Goal: Task Accomplishment & Management: Manage account settings

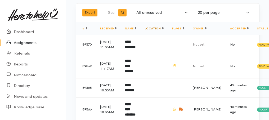
scroll to position [35, 0]
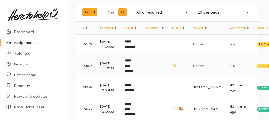
click at [132, 71] on b "**********" at bounding box center [129, 66] width 8 height 14
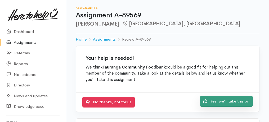
click at [221, 101] on link "Yes, we'll take this on" at bounding box center [226, 101] width 53 height 11
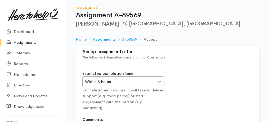
scroll to position [66, 0]
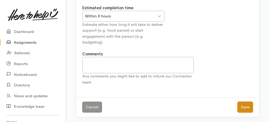
click at [241, 105] on button "Save" at bounding box center [244, 107] width 15 height 11
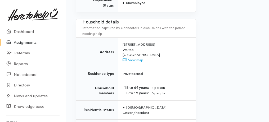
drag, startPoint x: 74, startPoint y: 36, endPoint x: 164, endPoint y: 131, distance: 130.9
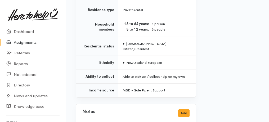
copy div "Details Interactions Print Label Home Assignments A-89569 Take over Assignment …"
click at [30, 44] on link "Assignments" at bounding box center [33, 42] width 66 height 11
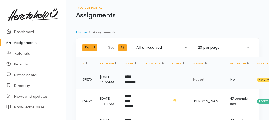
click at [134, 80] on b "**********" at bounding box center [130, 79] width 11 height 9
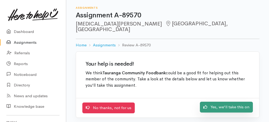
click at [218, 102] on link "Yes, we'll take this on" at bounding box center [226, 107] width 53 height 11
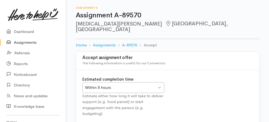
scroll to position [53, 0]
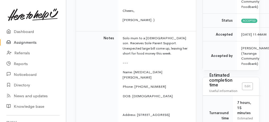
scroll to position [159, 0]
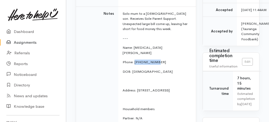
drag, startPoint x: 134, startPoint y: 40, endPoint x: 157, endPoint y: 41, distance: 22.5
click at [157, 60] on p "Phone: [PHONE_NUMBER]" at bounding box center [155, 62] width 67 height 5
copy p "02108048209"
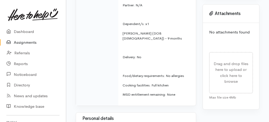
scroll to position [229, 0]
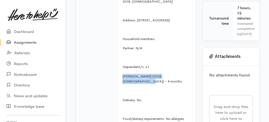
drag, startPoint x: 123, startPoint y: 54, endPoint x: 177, endPoint y: 53, distance: 53.7
click at [177, 74] on p "[PERSON_NAME] (DOB [DEMOGRAPHIC_DATA]) - 9 months" at bounding box center [155, 79] width 67 height 10
copy p "Nikora Brooking (DOB 24.12.2024)"
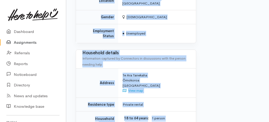
scroll to position [542, 0]
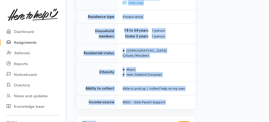
drag, startPoint x: 80, startPoint y: 61, endPoint x: 143, endPoint y: 131, distance: 93.2
copy div "**********"
click at [27, 41] on link "Assignments" at bounding box center [33, 42] width 66 height 11
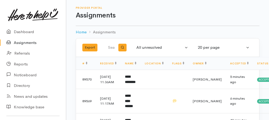
click at [29, 43] on link "Assignments" at bounding box center [33, 42] width 66 height 11
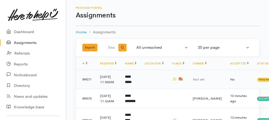
click at [127, 80] on b "**********" at bounding box center [128, 79] width 7 height 9
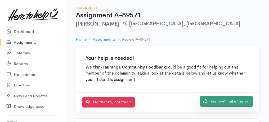
click at [220, 101] on link "Yes, we'll take this on" at bounding box center [226, 101] width 53 height 11
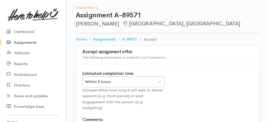
click at [159, 81] on div "Within 8 hours Within 8 hours" at bounding box center [123, 82] width 82 height 11
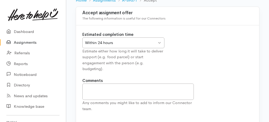
scroll to position [66, 0]
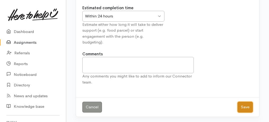
click at [239, 107] on button "Save" at bounding box center [244, 107] width 15 height 11
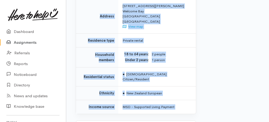
scroll to position [602, 0]
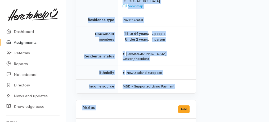
drag, startPoint x: 74, startPoint y: 17, endPoint x: 156, endPoint y: 131, distance: 140.4
copy div "Assignment A-89571 Clove Shaw Welcome Bay, Tauranga Options Finish assignment D…"
click at [28, 42] on link "Assignments" at bounding box center [33, 42] width 66 height 11
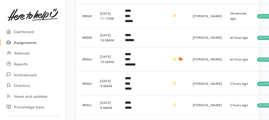
scroll to position [123, 0]
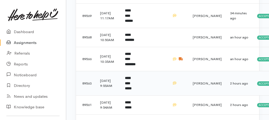
click at [131, 90] on b "**********" at bounding box center [128, 83] width 7 height 14
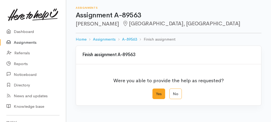
click at [157, 92] on label "Yes" at bounding box center [158, 94] width 13 height 11
click at [156, 92] on input "Yes" at bounding box center [153, 90] width 3 height 3
radio input "true"
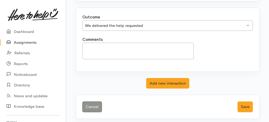
scroll to position [105, 0]
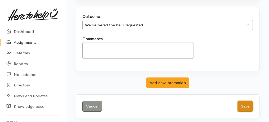
click at [246, 107] on button "Save" at bounding box center [244, 106] width 15 height 11
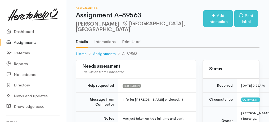
click at [25, 43] on link "Assignments" at bounding box center [33, 42] width 66 height 11
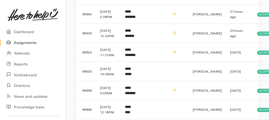
scroll to position [300, 0]
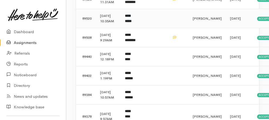
click at [131, 23] on b "**********" at bounding box center [128, 18] width 7 height 9
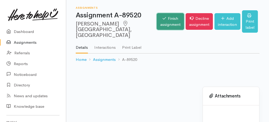
click at [157, 18] on link "Finish assignment" at bounding box center [170, 21] width 27 height 17
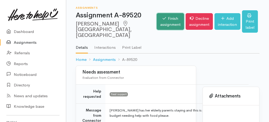
click at [157, 20] on link "Finish assignment" at bounding box center [170, 21] width 27 height 17
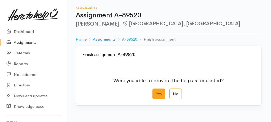
click at [158, 94] on label "Yes" at bounding box center [158, 94] width 13 height 11
click at [156, 92] on input "Yes" at bounding box center [153, 90] width 3 height 3
radio input "true"
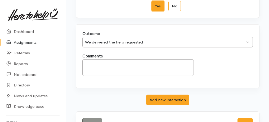
scroll to position [105, 0]
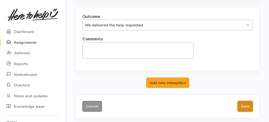
click at [244, 107] on button "Save" at bounding box center [244, 106] width 15 height 11
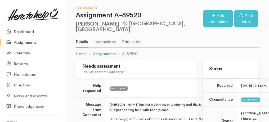
click at [19, 44] on link "Assignments" at bounding box center [33, 42] width 66 height 11
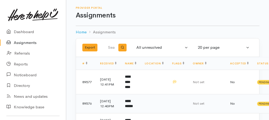
click at [128, 102] on b "**********" at bounding box center [129, 103] width 8 height 9
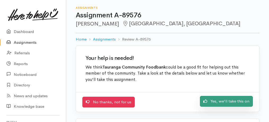
click at [226, 101] on link "Yes, we'll take this on" at bounding box center [226, 101] width 53 height 11
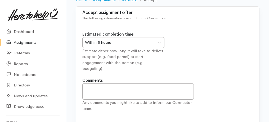
scroll to position [66, 0]
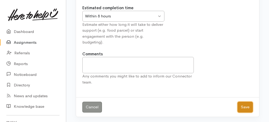
click at [249, 109] on button "Save" at bounding box center [244, 107] width 15 height 11
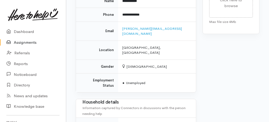
scroll to position [498, 0]
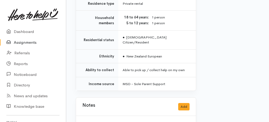
drag, startPoint x: 70, startPoint y: 29, endPoint x: 99, endPoint y: 97, distance: 74.0
copy div "Alex Palmer Papamoa, Tauranga Options Finish assignment Decline assignment Add …"
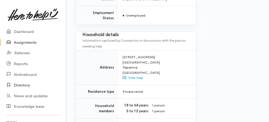
scroll to position [322, 0]
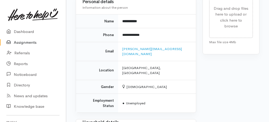
drag, startPoint x: 183, startPoint y: 73, endPoint x: 178, endPoint y: 76, distance: 5.5
click at [182, 80] on td "Female" at bounding box center [157, 87] width 78 height 14
click at [30, 41] on link "Assignments" at bounding box center [33, 42] width 66 height 11
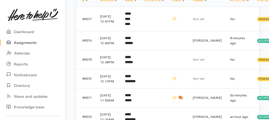
scroll to position [70, 0]
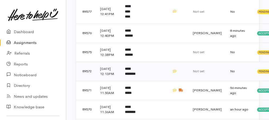
click at [134, 76] on b "**********" at bounding box center [130, 71] width 11 height 9
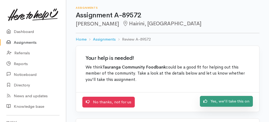
click at [213, 100] on link "Yes, we'll take this on" at bounding box center [226, 101] width 53 height 11
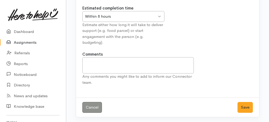
scroll to position [66, 0]
click at [246, 107] on button "Save" at bounding box center [244, 107] width 15 height 11
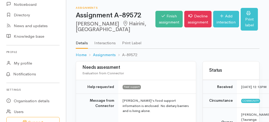
drag, startPoint x: 76, startPoint y: 67, endPoint x: 138, endPoint y: 94, distance: 68.1
click at [170, 122] on html "Support Your 'Here to help u' liaison Your contact within the 'Here to help u' …" at bounding box center [134, 61] width 269 height 122
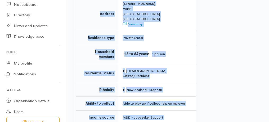
scroll to position [464, 0]
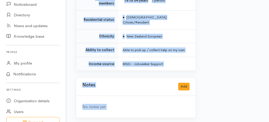
drag, startPoint x: 74, startPoint y: 65, endPoint x: 129, endPoint y: 129, distance: 84.5
copy div "Home Assignments A-89572 Take over Assignment : A-89572 This assignment is curr…"
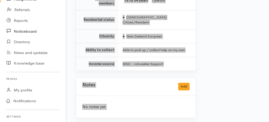
scroll to position [0, 0]
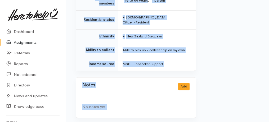
click at [28, 43] on link "Assignments" at bounding box center [33, 42] width 66 height 11
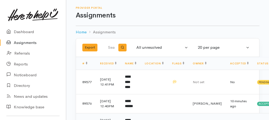
scroll to position [70, 0]
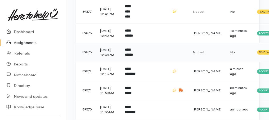
click at [133, 57] on b "**********" at bounding box center [129, 52] width 8 height 9
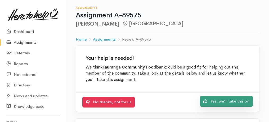
click at [204, 99] on icon at bounding box center [205, 101] width 4 height 4
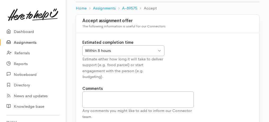
scroll to position [66, 0]
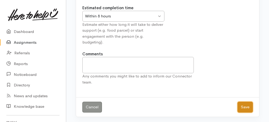
click at [242, 108] on button "Save" at bounding box center [244, 107] width 15 height 11
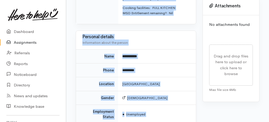
scroll to position [466, 0]
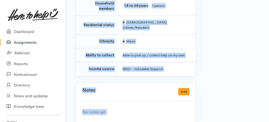
drag, startPoint x: 71, startPoint y: 21, endPoint x: 125, endPoint y: 131, distance: 122.5
copy div "Home Assignments A-89575 Take over Assignment : A-89575 This assignment is curr…"
click at [145, 109] on div "No notes yet." at bounding box center [136, 113] width 120 height 22
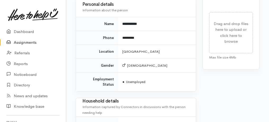
scroll to position [289, 0]
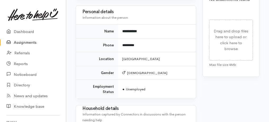
click at [30, 44] on link "Assignments" at bounding box center [33, 42] width 66 height 11
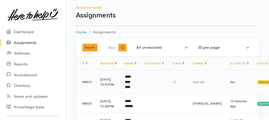
click at [130, 83] on b "**********" at bounding box center [127, 82] width 5 height 14
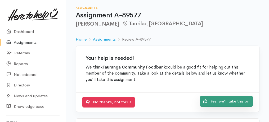
click at [220, 103] on link "Yes, we'll take this on" at bounding box center [226, 101] width 53 height 11
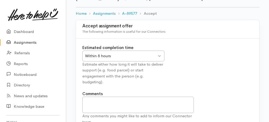
scroll to position [66, 0]
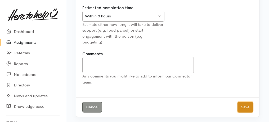
click at [249, 107] on button "Save" at bounding box center [244, 107] width 15 height 11
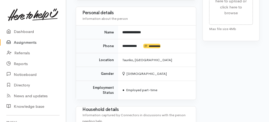
scroll to position [502, 0]
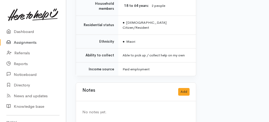
drag, startPoint x: 80, startPoint y: 53, endPoint x: 167, endPoint y: 131, distance: 115.9
copy div "**********"
click at [162, 102] on div "No notes yet." at bounding box center [136, 113] width 120 height 22
click at [25, 44] on link "Assignments" at bounding box center [33, 42] width 66 height 11
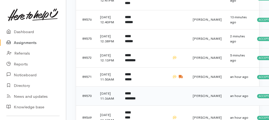
scroll to position [106, 0]
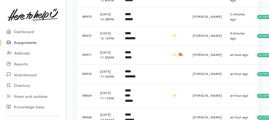
click at [28, 43] on link "Assignments" at bounding box center [33, 42] width 66 height 11
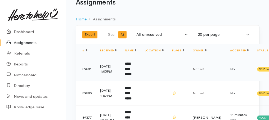
scroll to position [35, 0]
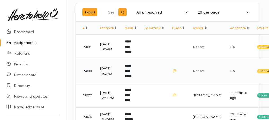
click at [131, 74] on b "**********" at bounding box center [128, 71] width 7 height 14
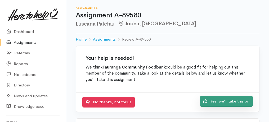
click at [238, 104] on link "Yes, we'll take this on" at bounding box center [226, 101] width 53 height 11
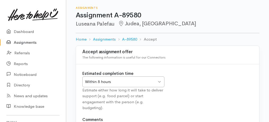
scroll to position [53, 0]
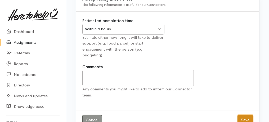
click at [249, 118] on button "Save" at bounding box center [244, 120] width 15 height 11
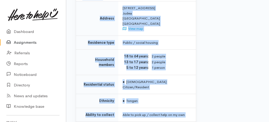
drag, startPoint x: 71, startPoint y: 77, endPoint x: 121, endPoint y: 129, distance: 72.0
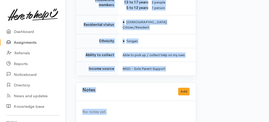
copy div "Evaluation from Connector Help requested Food support Hygiene/sanitary supplies…"
click at [143, 86] on div "Notes Add" at bounding box center [135, 91] width 107 height 11
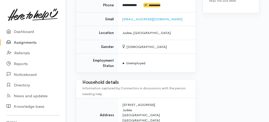
scroll to position [357, 0]
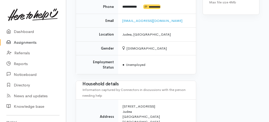
click at [28, 43] on link "Assignments" at bounding box center [33, 42] width 66 height 11
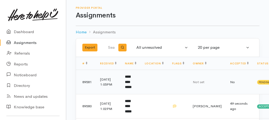
click at [131, 84] on b "**********" at bounding box center [128, 82] width 7 height 14
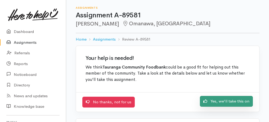
click at [238, 100] on link "Yes, we'll take this on" at bounding box center [226, 101] width 53 height 11
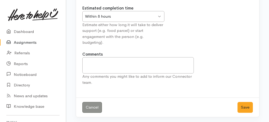
scroll to position [66, 0]
drag, startPoint x: 247, startPoint y: 105, endPoint x: 242, endPoint y: 106, distance: 5.5
click at [247, 105] on button "Save" at bounding box center [244, 107] width 15 height 11
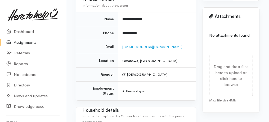
scroll to position [286, 0]
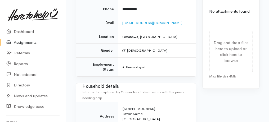
drag, startPoint x: 79, startPoint y: 27, endPoint x: 149, endPoint y: 121, distance: 117.6
click at [149, 121] on div "Needs assessment Evaluation from Connector Help requested Food support Message …" at bounding box center [135, 29] width 127 height 500
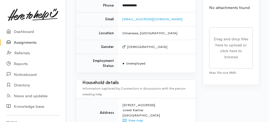
copy div "**********"
click at [31, 44] on link "Assignments" at bounding box center [33, 42] width 66 height 11
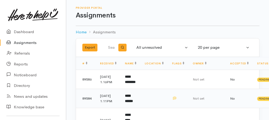
scroll to position [35, 0]
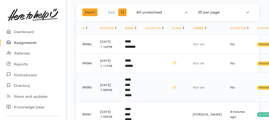
click at [131, 97] on b "**********" at bounding box center [128, 87] width 7 height 19
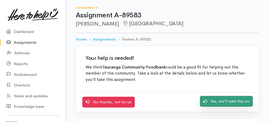
click at [240, 102] on link "Yes, we'll take this on" at bounding box center [226, 101] width 53 height 11
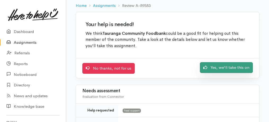
scroll to position [70, 0]
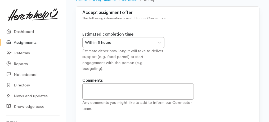
scroll to position [66, 0]
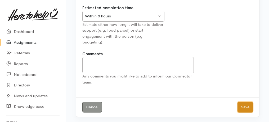
click at [243, 105] on button "Save" at bounding box center [244, 107] width 15 height 11
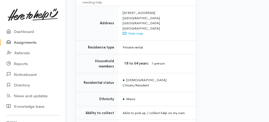
scroll to position [447, 0]
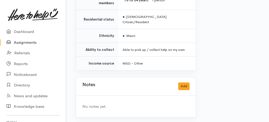
drag, startPoint x: 73, startPoint y: 36, endPoint x: 124, endPoint y: 131, distance: 107.9
copy div "Details Interactions Print Label Home Assignments A-89583 Take over Assignment …"
click at [16, 43] on link "Assignments" at bounding box center [33, 42] width 66 height 11
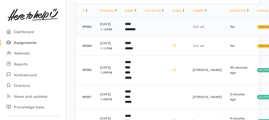
scroll to position [53, 0]
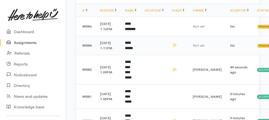
click at [130, 55] on td "**********" at bounding box center [131, 45] width 20 height 19
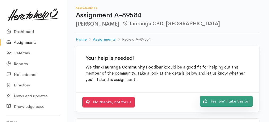
click at [231, 103] on link "Yes, we'll take this on" at bounding box center [226, 101] width 53 height 11
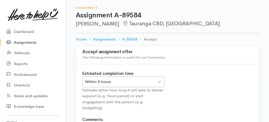
scroll to position [66, 0]
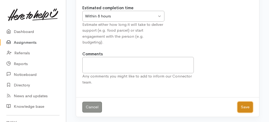
click at [244, 107] on button "Save" at bounding box center [244, 107] width 15 height 11
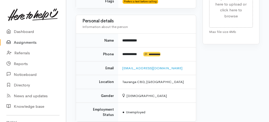
scroll to position [521, 0]
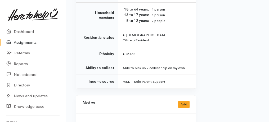
drag, startPoint x: 78, startPoint y: 27, endPoint x: 136, endPoint y: 130, distance: 117.9
copy div "Needs assessment Evaluation from Connector Help requested Food support Hygiene/…"
click at [138, 96] on div "Notes Add" at bounding box center [136, 105] width 120 height 19
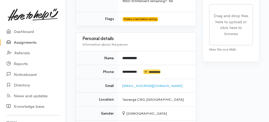
scroll to position [309, 0]
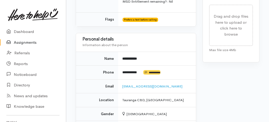
click at [25, 41] on link "Assignments" at bounding box center [33, 42] width 66 height 11
click at [20, 43] on link "Assignments" at bounding box center [33, 42] width 66 height 11
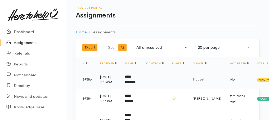
click at [135, 84] on b "**********" at bounding box center [130, 79] width 11 height 9
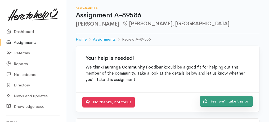
click at [244, 104] on link "Yes, we'll take this on" at bounding box center [226, 101] width 53 height 11
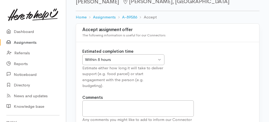
scroll to position [53, 0]
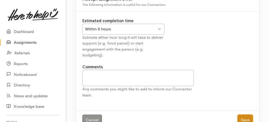
click at [245, 117] on button "Save" at bounding box center [244, 120] width 15 height 11
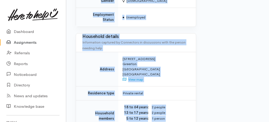
scroll to position [530, 0]
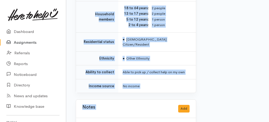
drag, startPoint x: 88, startPoint y: 46, endPoint x: 139, endPoint y: 131, distance: 98.4
copy div "Message from Connector Referral from Te Whatu Ora Nona is currently undergoing …"
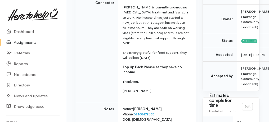
scroll to position [107, 0]
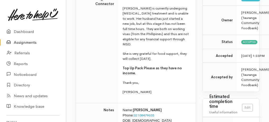
click at [28, 44] on link "Assignments" at bounding box center [33, 42] width 66 height 11
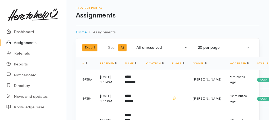
click at [19, 42] on link "Assignments" at bounding box center [33, 42] width 66 height 11
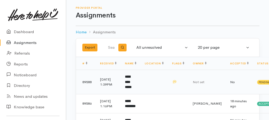
click at [128, 81] on b "**********" at bounding box center [128, 82] width 7 height 14
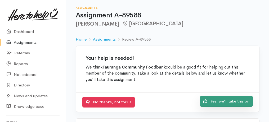
click at [224, 102] on link "Yes, we'll take this on" at bounding box center [226, 101] width 53 height 11
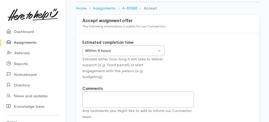
scroll to position [66, 0]
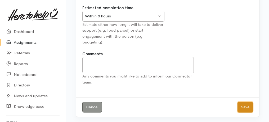
click at [249, 107] on button "Save" at bounding box center [244, 107] width 15 height 11
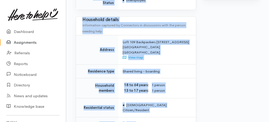
scroll to position [459, 0]
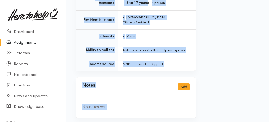
drag, startPoint x: 77, startPoint y: 14, endPoint x: 141, endPoint y: 128, distance: 130.9
copy div "Home Assignments A-89588 Take over Assignment : A-89588 This assignment is curr…"
click at [150, 101] on div "No notes yet." at bounding box center [136, 107] width 120 height 22
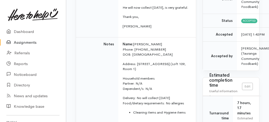
scroll to position [89, 0]
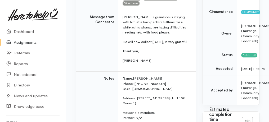
click at [30, 43] on link "Assignments" at bounding box center [33, 42] width 66 height 11
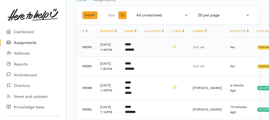
scroll to position [70, 0]
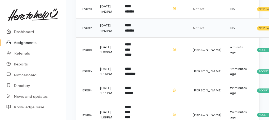
click at [133, 32] on b "**********" at bounding box center [129, 28] width 9 height 9
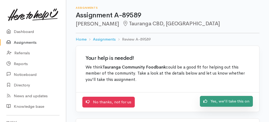
click at [234, 99] on link "Yes, we'll take this on" at bounding box center [226, 101] width 53 height 11
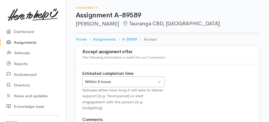
scroll to position [66, 0]
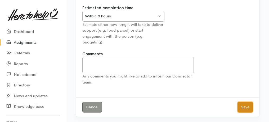
click at [245, 109] on button "Save" at bounding box center [244, 107] width 15 height 11
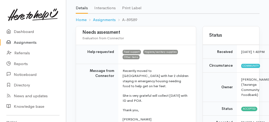
scroll to position [88, 0]
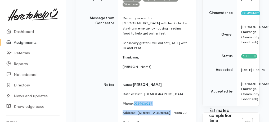
drag, startPoint x: 134, startPoint y: 97, endPoint x: 167, endPoint y: 102, distance: 34.2
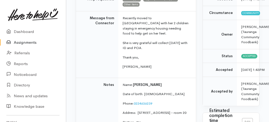
click at [178, 92] on p "Date of birth: [DEMOGRAPHIC_DATA]" at bounding box center [155, 94] width 67 height 5
drag, startPoint x: 134, startPoint y: 97, endPoint x: 160, endPoint y: 98, distance: 26.2
click at [160, 101] on p "Phone:  0224636239" at bounding box center [155, 103] width 67 height 5
copy link "0224636239"
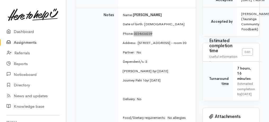
scroll to position [159, 0]
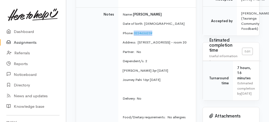
drag, startPoint x: 122, startPoint y: 70, endPoint x: 175, endPoint y: 81, distance: 54.1
click at [175, 81] on td "Name: Jamie Joseph Date of birth: 6/6/1991 Phone:  0224636239 Address:  32 Came…" at bounding box center [156, 81] width 77 height 149
copy td "Wiremu Thompson 3yr 30/6/22 Journey Pahi 16yr 30/6/09"
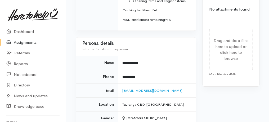
scroll to position [502, 0]
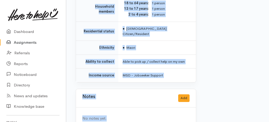
drag, startPoint x: 74, startPoint y: 59, endPoint x: 136, endPoint y: 131, distance: 94.8
copy div "Home Assignments A-89589 Take over Assignment : A-89589 This assignment is curr…"
click at [27, 44] on link "Assignments" at bounding box center [33, 42] width 66 height 11
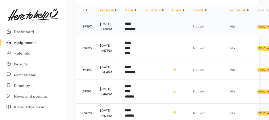
scroll to position [106, 0]
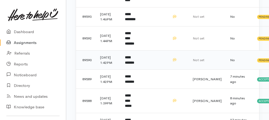
click at [128, 64] on b "**********" at bounding box center [129, 60] width 9 height 9
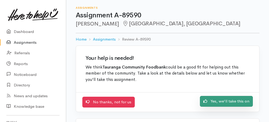
click at [246, 101] on link "Yes, we'll take this on" at bounding box center [226, 101] width 53 height 11
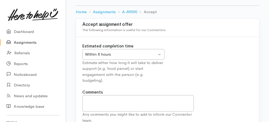
scroll to position [53, 0]
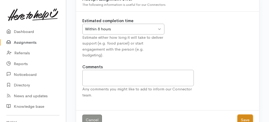
click at [247, 120] on button "Save" at bounding box center [244, 120] width 15 height 11
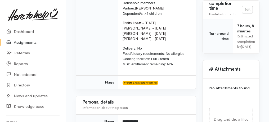
scroll to position [237, 0]
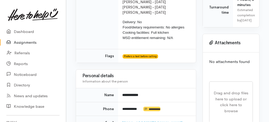
drag, startPoint x: 73, startPoint y: 25, endPoint x: 161, endPoint y: 122, distance: 131.0
click at [161, 122] on div "Assignments Assignment A-89590 [PERSON_NAME] Papamoa, [GEOGRAPHIC_DATA] Options…" at bounding box center [167, 82] width 203 height 628
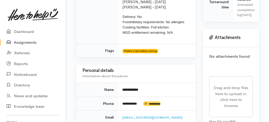
copy div "Loremip Dolorsitamet Conse Adipi Elit Seddoeiusmo T-93692 Inci utla Etdolorema …"
click at [22, 44] on link "Assignments" at bounding box center [33, 42] width 66 height 11
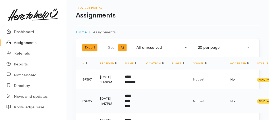
scroll to position [70, 0]
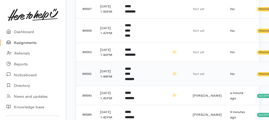
click at [134, 81] on b "**********" at bounding box center [129, 74] width 9 height 14
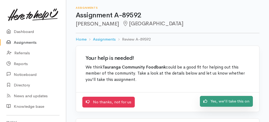
click at [233, 103] on link "Yes, we'll take this on" at bounding box center [226, 101] width 53 height 11
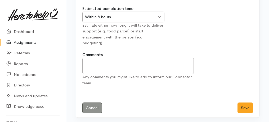
scroll to position [66, 0]
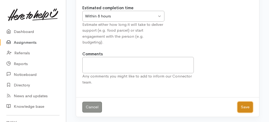
click at [246, 105] on button "Save" at bounding box center [244, 107] width 15 height 11
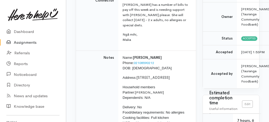
scroll to position [35, 0]
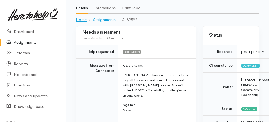
click at [78, 23] on link "Home" at bounding box center [81, 20] width 11 height 6
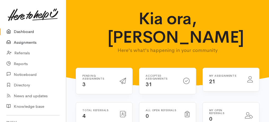
click at [22, 43] on link "Assignments" at bounding box center [33, 42] width 66 height 11
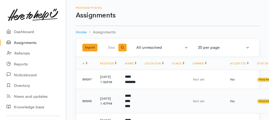
scroll to position [53, 0]
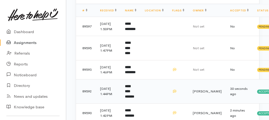
click at [134, 98] on b "**********" at bounding box center [129, 91] width 9 height 14
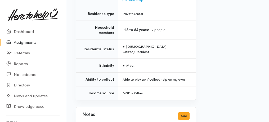
scroll to position [426, 0]
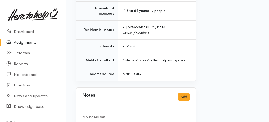
drag, startPoint x: 77, startPoint y: 67, endPoint x: 166, endPoint y: 131, distance: 109.0
copy div "**********"
click at [25, 44] on link "Assignments" at bounding box center [33, 42] width 66 height 11
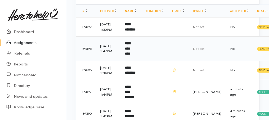
scroll to position [53, 0]
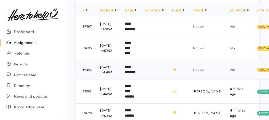
click at [132, 74] on b "**********" at bounding box center [130, 69] width 11 height 9
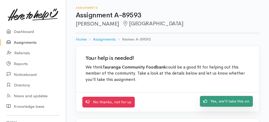
click at [220, 101] on link "Yes, we'll take this on" at bounding box center [226, 101] width 53 height 11
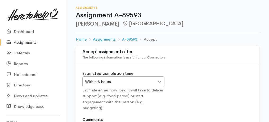
scroll to position [65, 0]
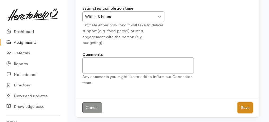
click at [248, 107] on button "Save" at bounding box center [244, 108] width 15 height 11
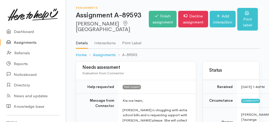
scroll to position [53, 0]
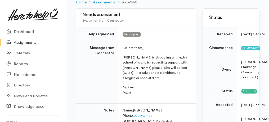
drag, startPoint x: 85, startPoint y: 37, endPoint x: 162, endPoint y: 98, distance: 98.3
click at [162, 98] on tbody "Help requested Food support Message from Connector Kia ora team, Tracey is stru…" at bounding box center [136, 121] width 120 height 189
copy tbody "Help requested Food support Message from Connector Kia ora team, Tracey is stru…"
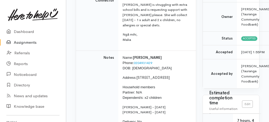
click at [24, 42] on link "Assignments" at bounding box center [33, 42] width 66 height 11
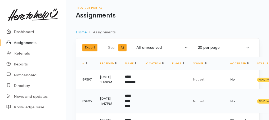
click at [128, 105] on td "**********" at bounding box center [131, 101] width 20 height 24
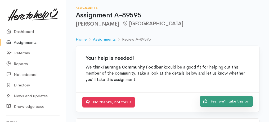
click at [242, 102] on link "Yes, we'll take this on" at bounding box center [226, 101] width 53 height 11
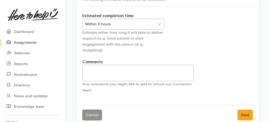
scroll to position [66, 0]
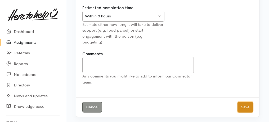
click at [248, 105] on button "Save" at bounding box center [244, 107] width 15 height 11
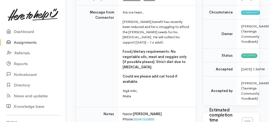
scroll to position [88, 0]
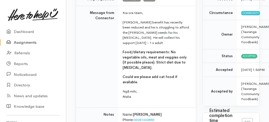
drag, startPoint x: 87, startPoint y: 16, endPoint x: 140, endPoint y: 101, distance: 100.4
click at [146, 101] on tr "Message from Connector Kia ora team, [PERSON_NAME] benefit has recently been re…" at bounding box center [136, 57] width 120 height 102
copy tr "Message from Connector Kia ora team, [PERSON_NAME] benefit has recently been re…"
click at [21, 44] on link "Assignments" at bounding box center [33, 42] width 66 height 11
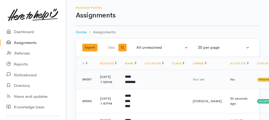
click at [131, 80] on b "**********" at bounding box center [130, 79] width 11 height 9
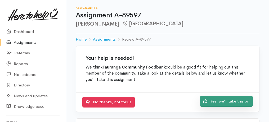
click at [213, 98] on link "Yes, we'll take this on" at bounding box center [226, 101] width 53 height 11
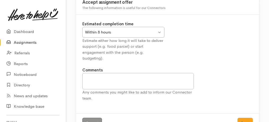
scroll to position [53, 0]
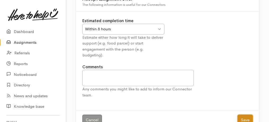
click at [240, 118] on button "Save" at bounding box center [244, 120] width 15 height 11
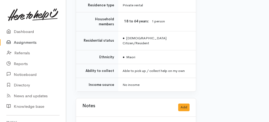
scroll to position [498, 0]
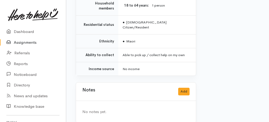
drag, startPoint x: 80, startPoint y: 23, endPoint x: 155, endPoint y: 131, distance: 131.3
copy div "Needs assessment Evaluation from Connector Help requested Food support Hygiene/…"
click at [144, 101] on div "No notes yet." at bounding box center [136, 112] width 120 height 22
click at [25, 43] on link "Assignments" at bounding box center [33, 42] width 66 height 11
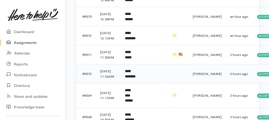
scroll to position [370, 0]
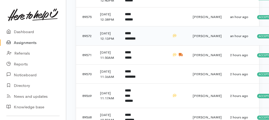
click at [132, 45] on td "**********" at bounding box center [131, 35] width 20 height 19
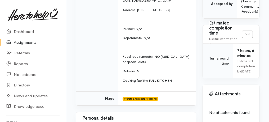
scroll to position [176, 0]
click at [27, 42] on link "Assignments" at bounding box center [33, 42] width 66 height 11
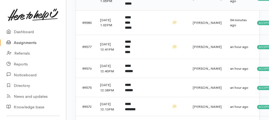
scroll to position [352, 0]
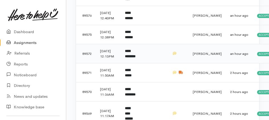
click at [133, 58] on b "**********" at bounding box center [130, 53] width 11 height 9
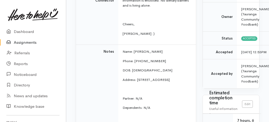
scroll to position [176, 0]
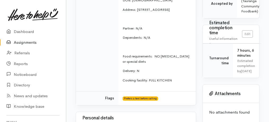
click at [26, 43] on link "Assignments" at bounding box center [33, 42] width 66 height 11
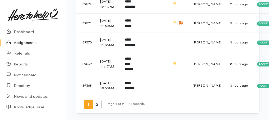
scroll to position [455, 0]
click at [92, 104] on span "1" at bounding box center [88, 104] width 9 height 10
click at [97, 104] on span "2" at bounding box center [97, 104] width 9 height 10
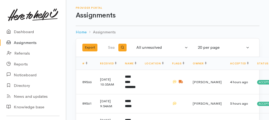
scroll to position [70, 0]
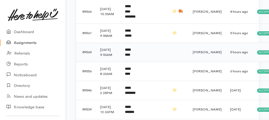
click at [130, 57] on b "*********" at bounding box center [127, 52] width 5 height 9
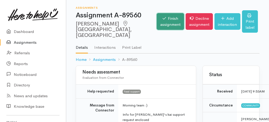
click at [157, 22] on link "Finish assignment" at bounding box center [170, 21] width 27 height 17
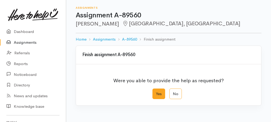
click at [158, 93] on label "Yes" at bounding box center [158, 94] width 13 height 11
click at [156, 92] on input "Yes" at bounding box center [153, 90] width 3 height 3
radio input "true"
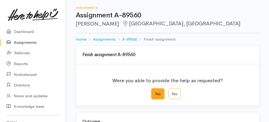
scroll to position [88, 0]
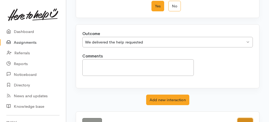
click at [240, 118] on button "Save" at bounding box center [244, 123] width 15 height 11
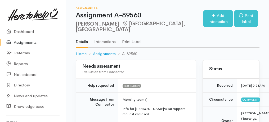
click at [28, 42] on link "Assignments" at bounding box center [33, 42] width 66 height 11
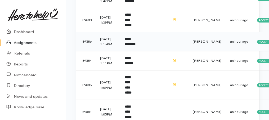
scroll to position [212, 0]
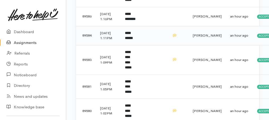
click at [133, 40] on b "**********" at bounding box center [129, 35] width 8 height 9
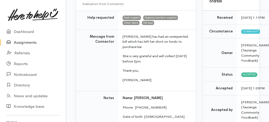
scroll to position [70, 0]
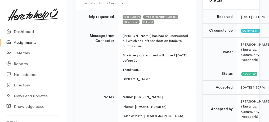
click at [35, 41] on link "Assignments" at bounding box center [33, 42] width 66 height 11
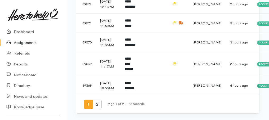
scroll to position [455, 0]
click at [98, 105] on span "2" at bounding box center [97, 104] width 9 height 10
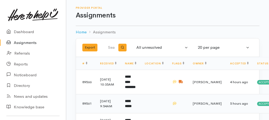
click at [131, 105] on b "**********" at bounding box center [128, 103] width 7 height 9
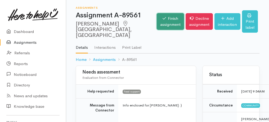
click at [159, 17] on link "Finish assignment" at bounding box center [170, 21] width 27 height 17
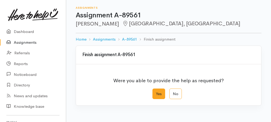
click at [158, 94] on label "Yes" at bounding box center [158, 94] width 13 height 11
click at [156, 92] on input "Yes" at bounding box center [153, 90] width 3 height 3
radio input "true"
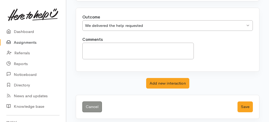
scroll to position [105, 0]
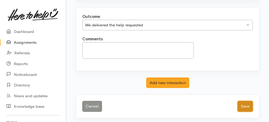
click at [244, 104] on button "Save" at bounding box center [244, 106] width 15 height 11
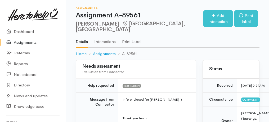
click at [16, 43] on link "Assignments" at bounding box center [33, 42] width 66 height 11
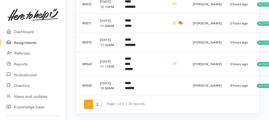
scroll to position [455, 0]
click at [94, 104] on span "2" at bounding box center [97, 104] width 9 height 10
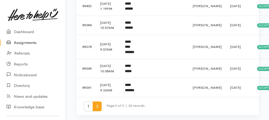
scroll to position [263, 0]
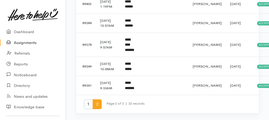
click at [85, 105] on span "1" at bounding box center [88, 104] width 9 height 10
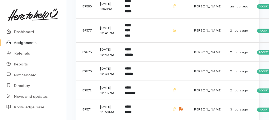
scroll to position [317, 0]
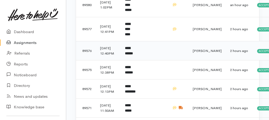
click at [131, 60] on td "**********" at bounding box center [131, 50] width 20 height 19
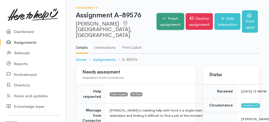
click at [157, 26] on link "Finish assignment" at bounding box center [170, 21] width 27 height 17
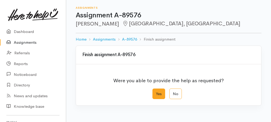
drag, startPoint x: 157, startPoint y: 97, endPoint x: 155, endPoint y: 94, distance: 3.4
click at [157, 96] on label "Yes" at bounding box center [158, 94] width 13 height 11
click at [156, 92] on input "Yes" at bounding box center [153, 90] width 3 height 3
radio input "true"
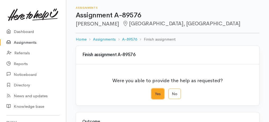
scroll to position [105, 0]
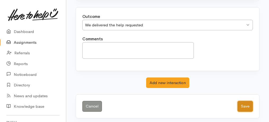
click at [247, 108] on button "Save" at bounding box center [244, 106] width 15 height 11
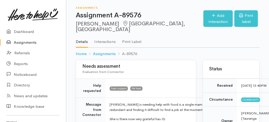
click at [21, 44] on link "Assignments" at bounding box center [33, 42] width 66 height 11
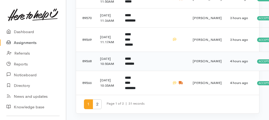
scroll to position [455, 0]
click at [131, 63] on b "**********" at bounding box center [129, 61] width 9 height 9
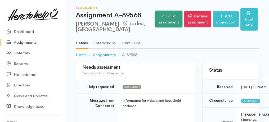
click at [160, 22] on link "Finish assignment" at bounding box center [168, 19] width 27 height 17
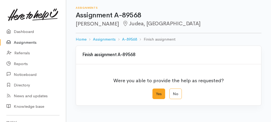
click at [161, 94] on label "Yes" at bounding box center [158, 94] width 13 height 11
click at [156, 92] on input "Yes" at bounding box center [153, 90] width 3 height 3
radio input "true"
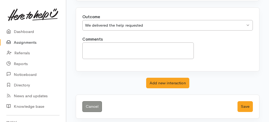
scroll to position [105, 0]
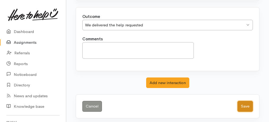
click at [244, 105] on button "Save" at bounding box center [244, 106] width 15 height 11
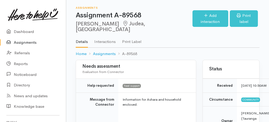
click at [26, 45] on link "Assignments" at bounding box center [33, 42] width 66 height 11
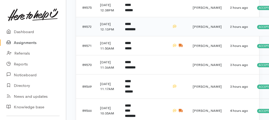
scroll to position [388, 0]
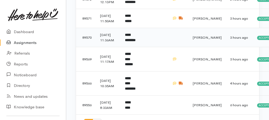
click at [135, 42] on b "**********" at bounding box center [130, 37] width 11 height 9
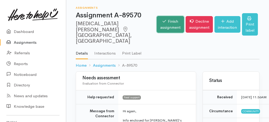
click at [158, 21] on link "Finish assignment" at bounding box center [170, 24] width 27 height 17
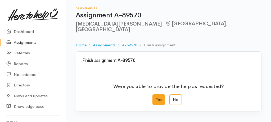
click at [160, 95] on label "Yes" at bounding box center [158, 100] width 13 height 11
click at [156, 95] on input "Yes" at bounding box center [153, 96] width 3 height 3
radio input "true"
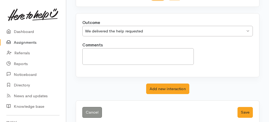
scroll to position [105, 0]
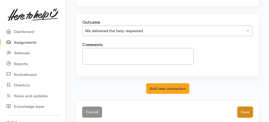
click at [247, 107] on button "Save" at bounding box center [244, 112] width 15 height 11
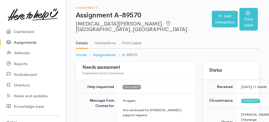
click at [29, 43] on link "Assignments" at bounding box center [33, 42] width 66 height 11
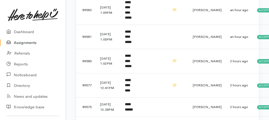
scroll to position [264, 0]
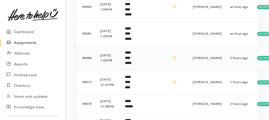
click at [131, 65] on b "**********" at bounding box center [128, 58] width 7 height 14
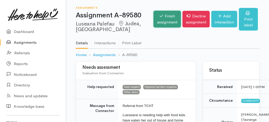
click at [153, 26] on link "Finish assignment" at bounding box center [166, 19] width 27 height 17
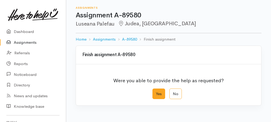
click at [162, 94] on label "Yes" at bounding box center [158, 94] width 13 height 11
click at [156, 92] on input "Yes" at bounding box center [153, 90] width 3 height 3
radio input "true"
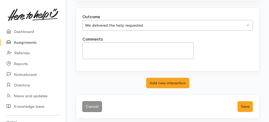
scroll to position [105, 0]
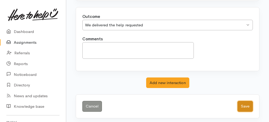
click at [247, 103] on button "Save" at bounding box center [244, 106] width 15 height 11
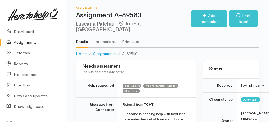
click at [22, 44] on link "Assignments" at bounding box center [33, 42] width 66 height 11
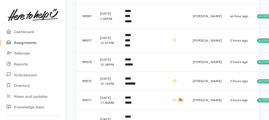
scroll to position [335, 0]
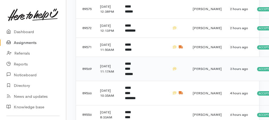
click at [132, 76] on b "**********" at bounding box center [129, 69] width 8 height 14
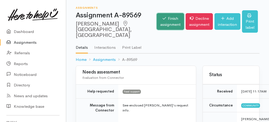
click at [157, 19] on link "Finish assignment" at bounding box center [170, 21] width 27 height 17
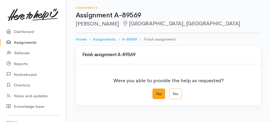
click at [155, 93] on label "Yes" at bounding box center [158, 94] width 13 height 11
click at [155, 92] on input "Yes" at bounding box center [153, 90] width 3 height 3
radio input "true"
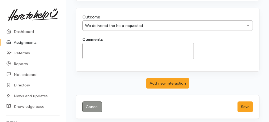
scroll to position [105, 0]
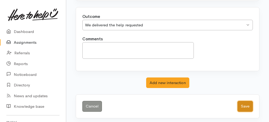
click at [247, 103] on button "Save" at bounding box center [244, 106] width 15 height 11
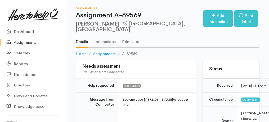
drag, startPoint x: 32, startPoint y: 42, endPoint x: 37, endPoint y: 45, distance: 5.9
click at [32, 42] on link "Assignments" at bounding box center [33, 42] width 66 height 11
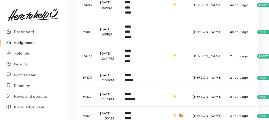
scroll to position [264, 0]
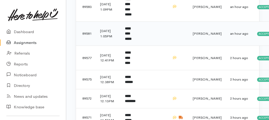
click at [128, 46] on td "**********" at bounding box center [131, 33] width 20 height 24
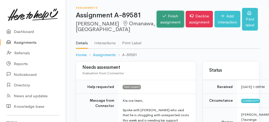
click at [158, 20] on link "Finish assignment" at bounding box center [170, 19] width 27 height 17
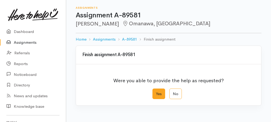
click at [158, 90] on label "Yes" at bounding box center [158, 94] width 13 height 11
click at [156, 90] on input "Yes" at bounding box center [153, 90] width 3 height 3
radio input "true"
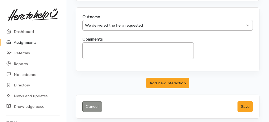
scroll to position [105, 0]
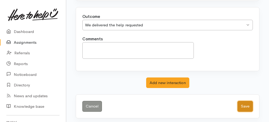
click at [246, 103] on button "Save" at bounding box center [244, 106] width 15 height 11
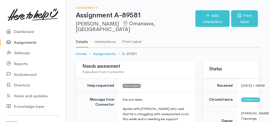
click at [30, 44] on link "Assignments" at bounding box center [33, 42] width 66 height 11
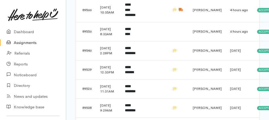
scroll to position [370, 0]
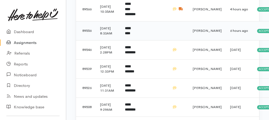
click at [129, 35] on b "*********" at bounding box center [127, 30] width 5 height 9
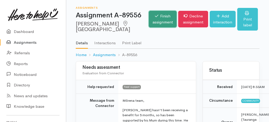
click at [149, 26] on link "Finish assignment" at bounding box center [163, 19] width 28 height 17
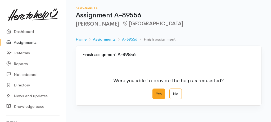
click at [161, 93] on label "Yes" at bounding box center [158, 94] width 13 height 11
click at [156, 92] on input "Yes" at bounding box center [153, 90] width 3 height 3
radio input "true"
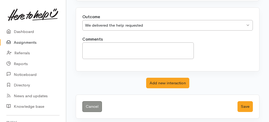
scroll to position [105, 0]
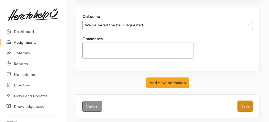
click at [246, 104] on button "Save" at bounding box center [244, 106] width 15 height 11
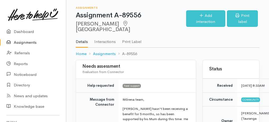
click at [19, 42] on link "Assignments" at bounding box center [33, 42] width 66 height 11
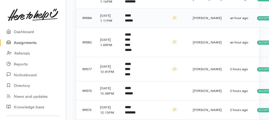
scroll to position [282, 0]
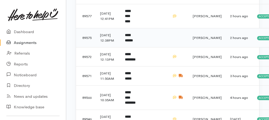
click at [133, 47] on td "**********" at bounding box center [131, 37] width 20 height 19
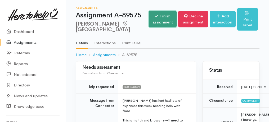
click at [149, 24] on link "Finish assignment" at bounding box center [163, 19] width 28 height 17
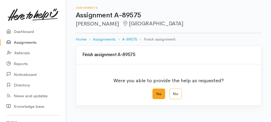
click at [160, 92] on label "Yes" at bounding box center [158, 94] width 13 height 11
click at [156, 92] on input "Yes" at bounding box center [153, 90] width 3 height 3
radio input "true"
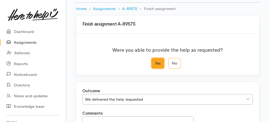
scroll to position [88, 0]
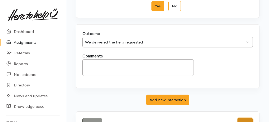
click at [242, 121] on button "Save" at bounding box center [244, 123] width 15 height 11
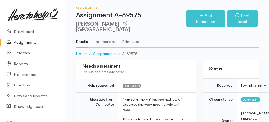
click at [33, 43] on link "Assignments" at bounding box center [33, 42] width 66 height 11
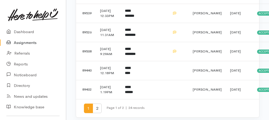
scroll to position [455, 0]
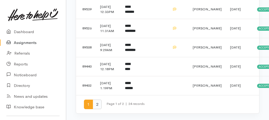
click at [97, 104] on span "2" at bounding box center [97, 104] width 9 height 10
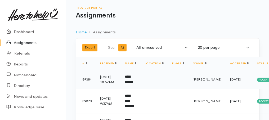
scroll to position [53, 0]
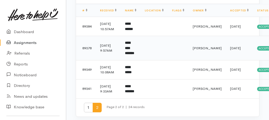
click at [132, 55] on b "**********" at bounding box center [129, 48] width 9 height 14
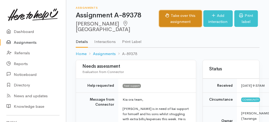
click at [185, 17] on button "Take over this assignment" at bounding box center [180, 18] width 43 height 17
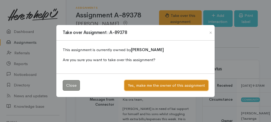
click at [162, 83] on button "Yes, make me the owner of this assignment" at bounding box center [166, 85] width 84 height 11
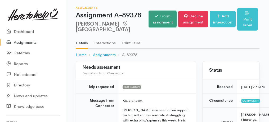
click at [150, 25] on link "Finish assignment" at bounding box center [163, 19] width 28 height 17
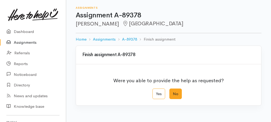
click at [174, 99] on label "No" at bounding box center [175, 94] width 12 height 11
click at [173, 92] on input "No" at bounding box center [170, 90] width 3 height 3
radio input "true"
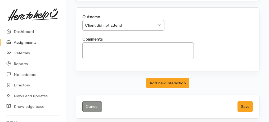
scroll to position [105, 0]
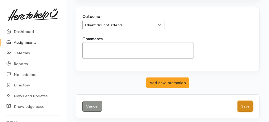
click at [242, 102] on button "Save" at bounding box center [244, 106] width 15 height 11
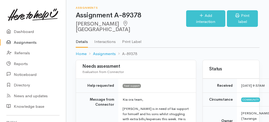
click at [25, 42] on link "Assignments" at bounding box center [33, 42] width 66 height 11
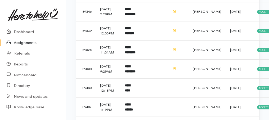
scroll to position [455, 0]
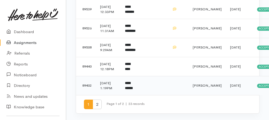
click at [133, 81] on b "**********" at bounding box center [129, 85] width 8 height 9
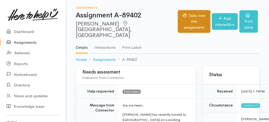
click at [186, 19] on button "Take over this assignment" at bounding box center [194, 21] width 32 height 23
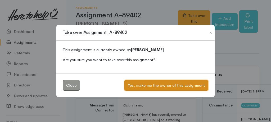
click at [179, 84] on button "Yes, make me the owner of this assignment" at bounding box center [166, 85] width 84 height 11
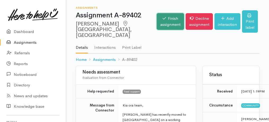
click at [157, 13] on link "Finish assignment" at bounding box center [170, 21] width 27 height 17
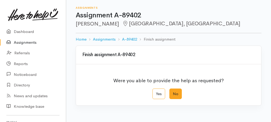
click at [175, 91] on label "No" at bounding box center [175, 94] width 12 height 11
click at [173, 91] on input "No" at bounding box center [170, 90] width 3 height 3
radio input "true"
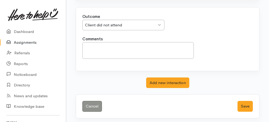
scroll to position [105, 0]
click at [239, 103] on button "Save" at bounding box center [244, 106] width 15 height 11
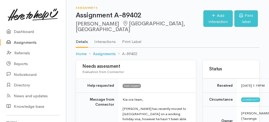
click at [27, 42] on link "Assignments" at bounding box center [33, 42] width 66 height 11
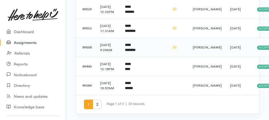
scroll to position [455, 0]
click at [130, 83] on td "**********" at bounding box center [131, 85] width 20 height 19
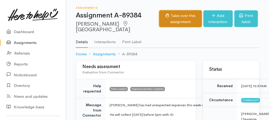
click at [159, 17] on button "Take over this assignment" at bounding box center [180, 18] width 43 height 17
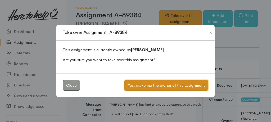
click at [162, 88] on button "Yes, make me the owner of this assignment" at bounding box center [166, 85] width 84 height 11
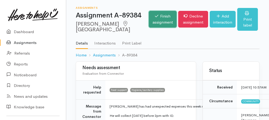
click at [150, 22] on link "Finish assignment" at bounding box center [163, 19] width 28 height 17
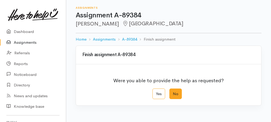
click at [173, 96] on label "No" at bounding box center [175, 94] width 12 height 11
click at [173, 92] on input "No" at bounding box center [170, 90] width 3 height 3
radio input "true"
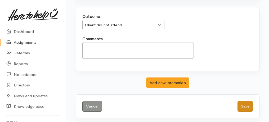
scroll to position [105, 0]
click at [243, 103] on button "Save" at bounding box center [244, 106] width 15 height 11
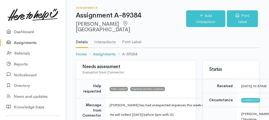
click at [28, 44] on link "Assignments" at bounding box center [33, 42] width 66 height 11
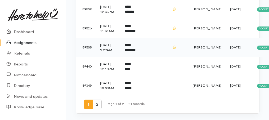
scroll to position [455, 0]
click at [127, 84] on b "**********" at bounding box center [128, 85] width 7 height 9
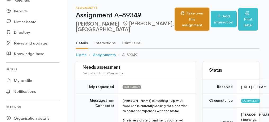
click at [185, 16] on button "Take over this assignment" at bounding box center [192, 19] width 34 height 23
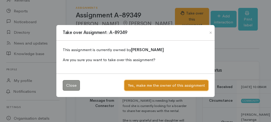
click at [161, 86] on button "Yes, make me the owner of this assignment" at bounding box center [166, 85] width 84 height 11
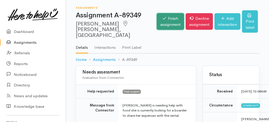
click at [157, 22] on link "Finish assignment" at bounding box center [170, 21] width 27 height 17
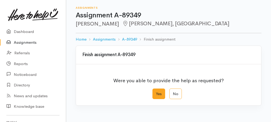
click at [158, 93] on label "Yes" at bounding box center [158, 94] width 13 height 11
click at [156, 92] on input "Yes" at bounding box center [153, 90] width 3 height 3
radio input "true"
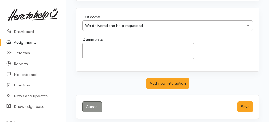
scroll to position [105, 0]
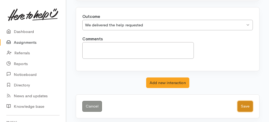
click at [246, 106] on button "Save" at bounding box center [244, 106] width 15 height 11
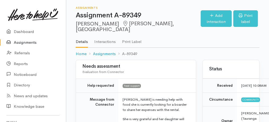
click at [28, 41] on link "Assignments" at bounding box center [33, 42] width 66 height 11
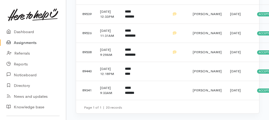
scroll to position [451, 0]
click at [126, 90] on b "**********" at bounding box center [129, 90] width 9 height 9
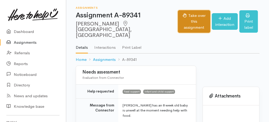
click at [178, 19] on button "Take over this assignment" at bounding box center [194, 21] width 32 height 23
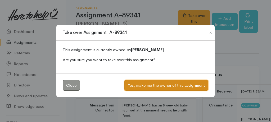
click at [147, 85] on button "Yes, make me the owner of this assignment" at bounding box center [166, 85] width 84 height 11
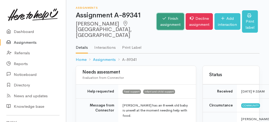
click at [157, 27] on link "Finish assignment" at bounding box center [170, 21] width 27 height 17
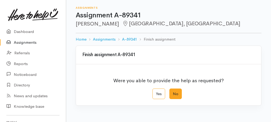
click at [176, 94] on label "No" at bounding box center [175, 94] width 12 height 11
click at [173, 92] on input "No" at bounding box center [170, 90] width 3 height 3
radio input "true"
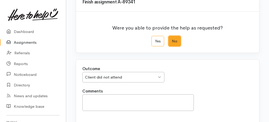
scroll to position [105, 0]
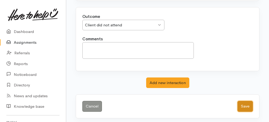
click at [247, 104] on button "Save" at bounding box center [244, 106] width 15 height 11
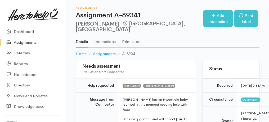
click at [27, 43] on link "Assignments" at bounding box center [33, 42] width 66 height 11
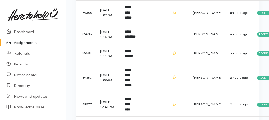
scroll to position [264, 0]
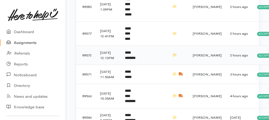
click at [135, 59] on b "**********" at bounding box center [130, 55] width 11 height 9
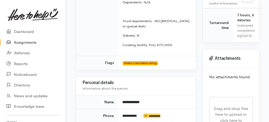
scroll to position [264, 0]
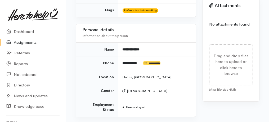
click at [22, 43] on link "Assignments" at bounding box center [33, 42] width 66 height 11
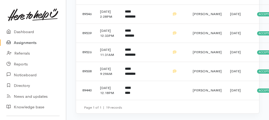
scroll to position [338, 0]
